Goal: Use online tool/utility

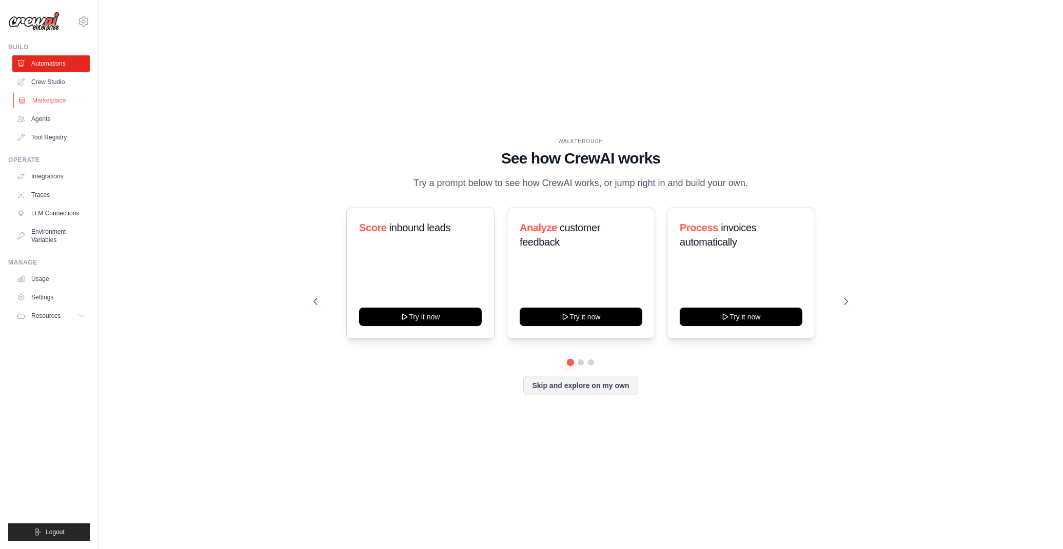
drag, startPoint x: 32, startPoint y: 86, endPoint x: 71, endPoint y: 104, distance: 42.9
click at [32, 86] on link "Crew Studio" at bounding box center [50, 82] width 77 height 16
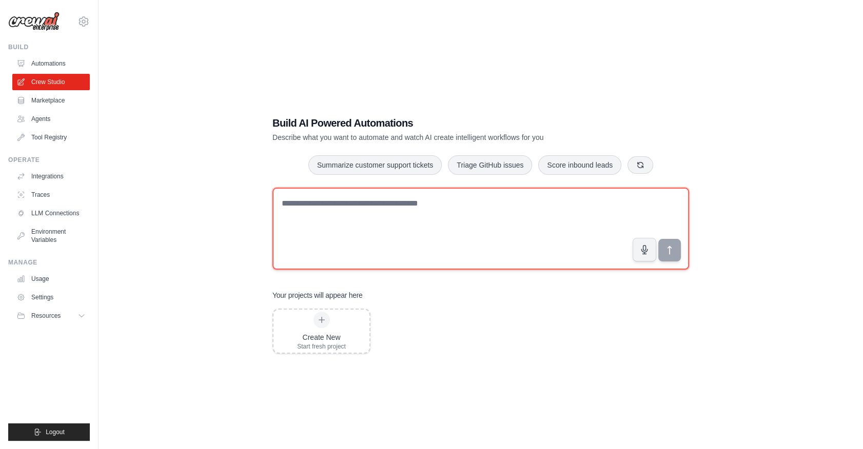
click at [431, 207] on textarea at bounding box center [480, 229] width 416 height 82
click at [436, 215] on textarea at bounding box center [480, 228] width 416 height 82
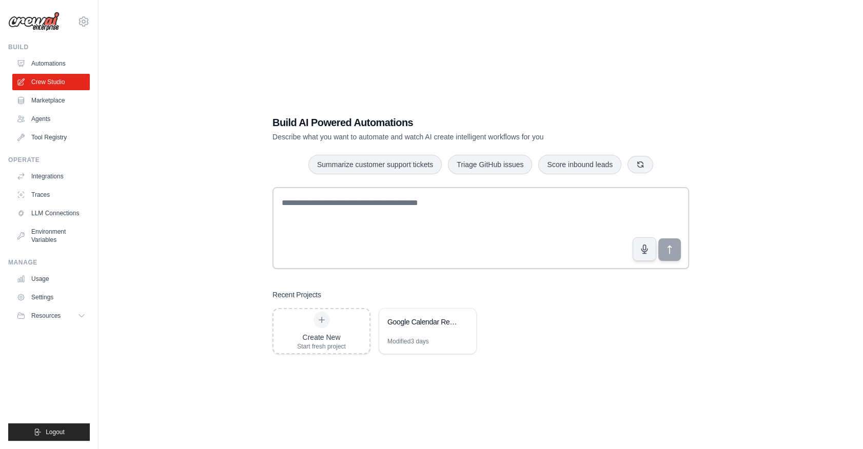
click at [74, 24] on div "matheus.mariano@ambevtech.com.br Your organization ✓ ABI - GenAI Bootcamp Setti…" at bounding box center [49, 16] width 82 height 33
click at [80, 22] on icon at bounding box center [83, 21] width 9 height 9
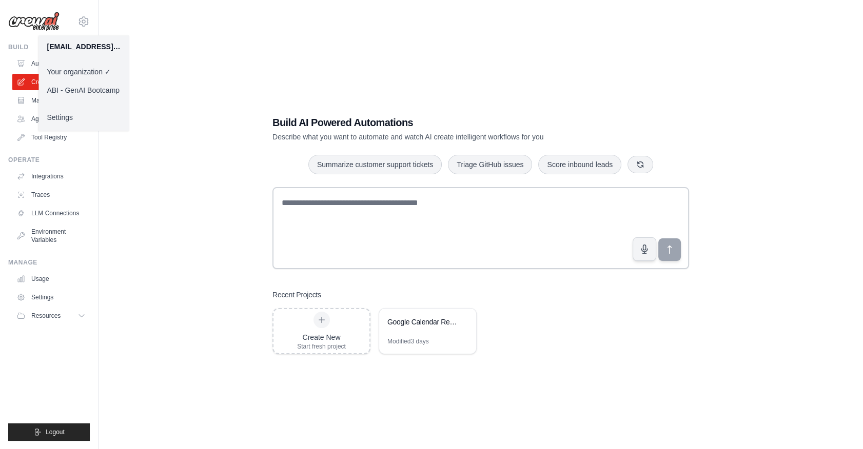
click at [110, 89] on link "ABI - GenAI Bootcamp" at bounding box center [83, 90] width 90 height 18
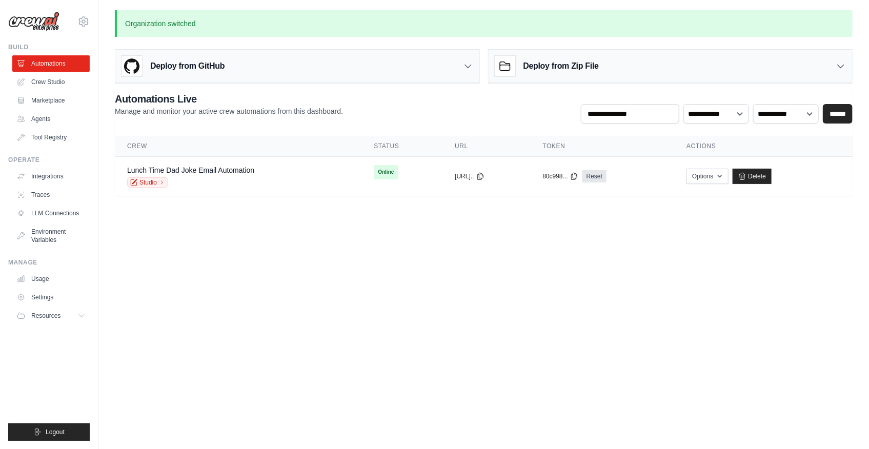
click at [438, 273] on body "matheus.mariano@ambevtech.com.br Your organization ABI - GenAI Bootcamp ✓ Setti…" at bounding box center [434, 224] width 869 height 449
click at [43, 84] on link "Crew Studio" at bounding box center [51, 82] width 77 height 16
